Goal: Find specific page/section: Find specific page/section

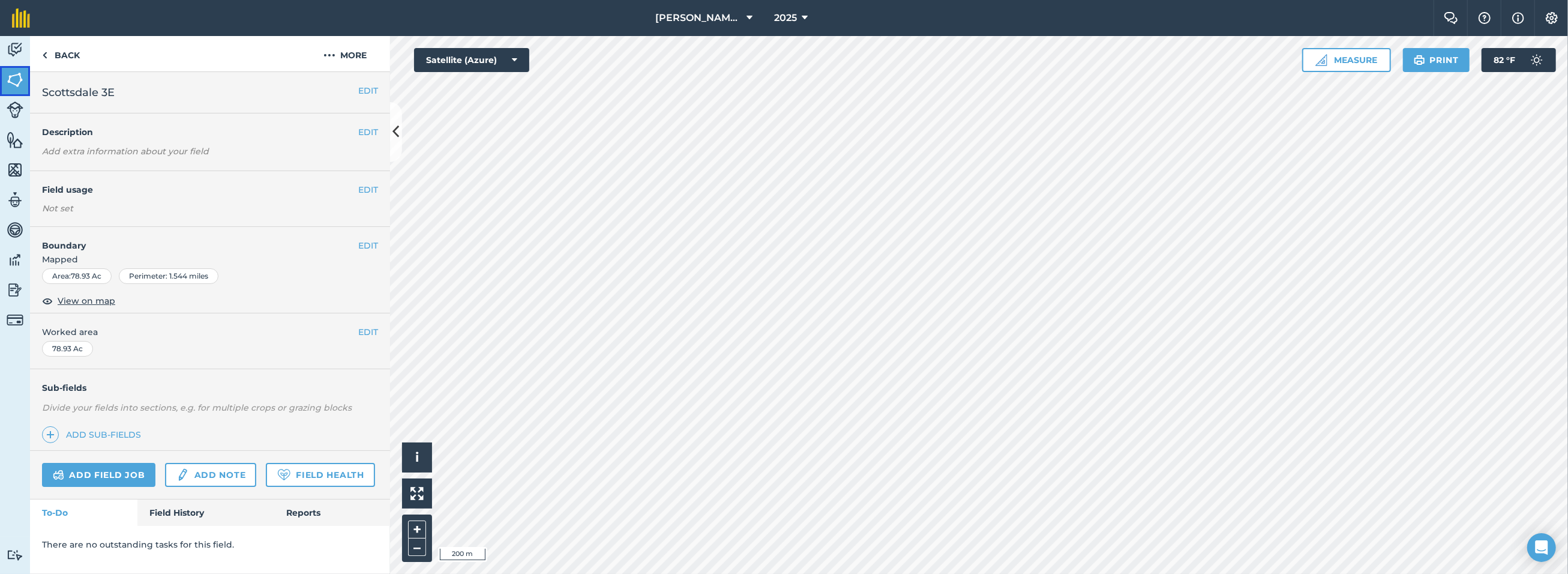
click at [14, 80] on img at bounding box center [15, 80] width 17 height 18
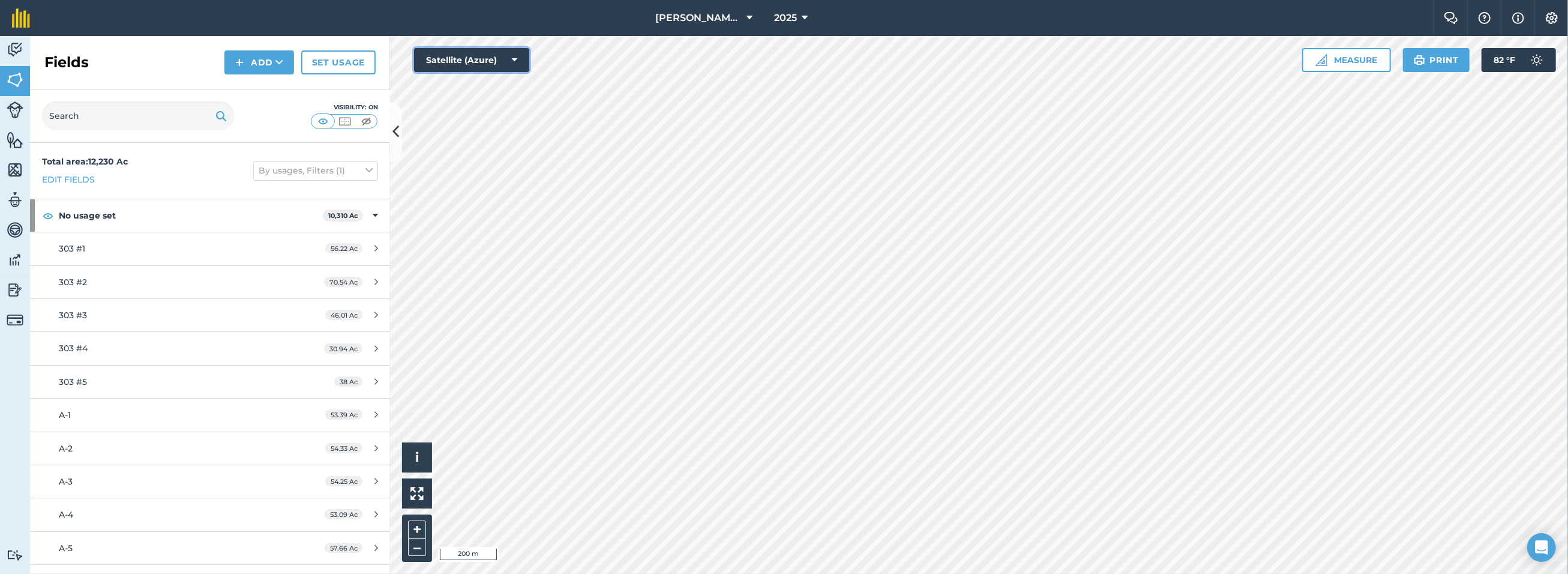
click at [514, 63] on icon at bounding box center [515, 60] width 5 height 12
click at [467, 130] on button "Road map (Azure)" at bounding box center [471, 132] width 115 height 24
click at [522, 59] on button "Road map (Azure)" at bounding box center [471, 60] width 115 height 24
click at [495, 106] on button "Satellite (Mapbox)" at bounding box center [471, 108] width 115 height 24
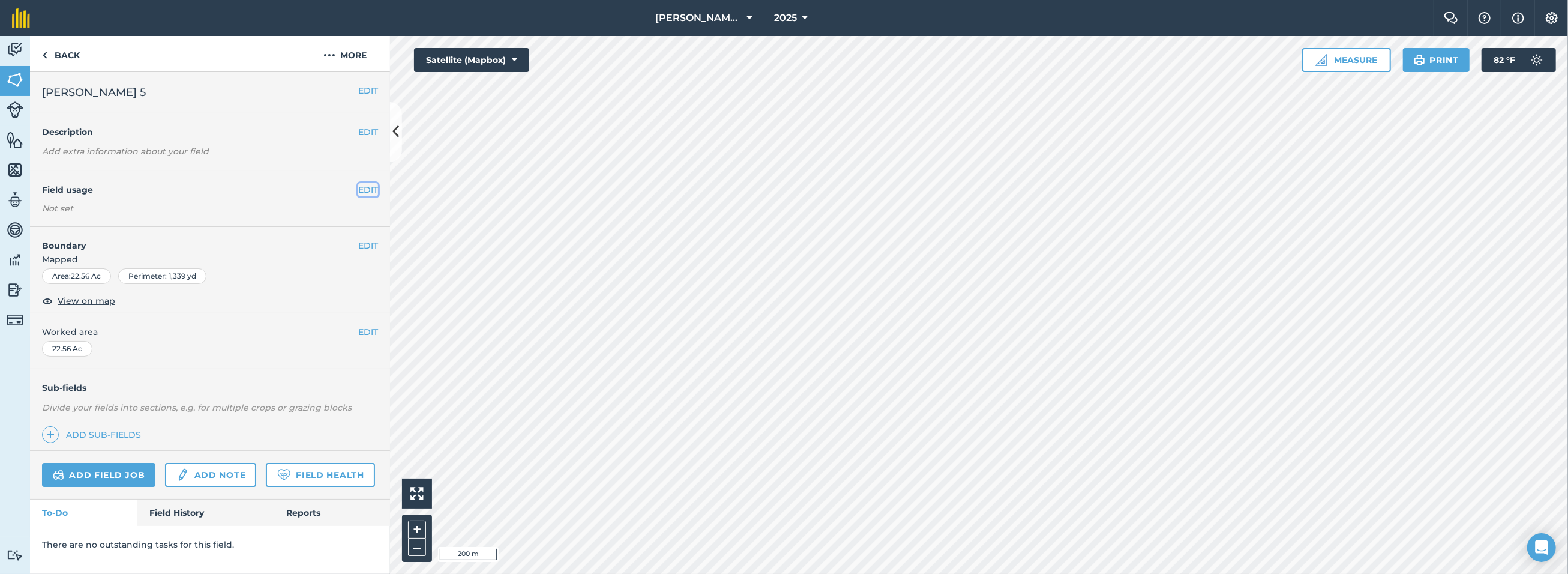
click at [365, 187] on button "EDIT" at bounding box center [368, 190] width 19 height 13
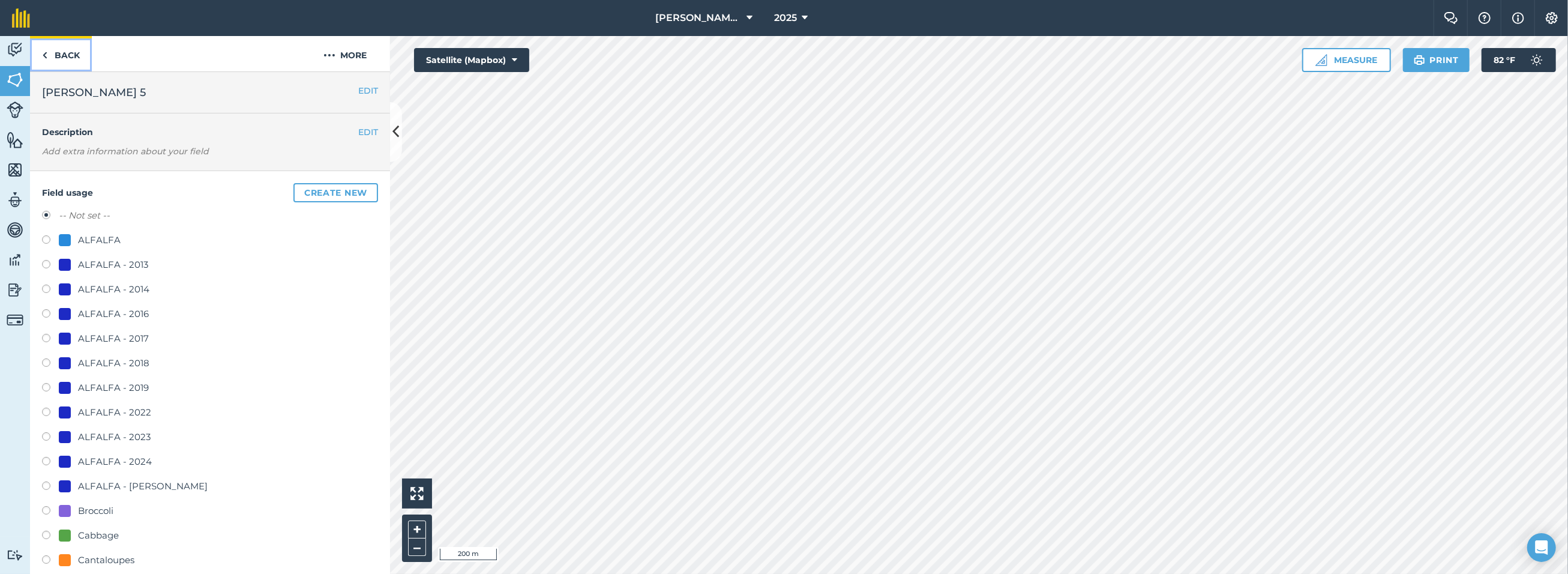
click at [55, 50] on link "Back" at bounding box center [60, 53] width 62 height 35
